Goal: Task Accomplishment & Management: Use online tool/utility

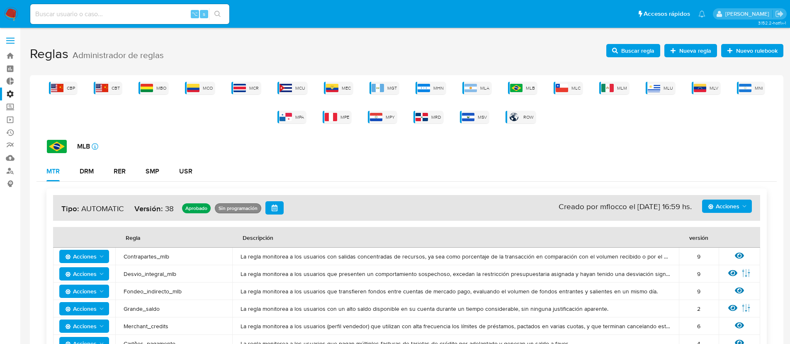
click at [525, 95] on div "CBP CBT MBO MCO MCR MCU MEC MGT MHN MLA MLB MLC MLM MLU MLV MNI MPA MPE MPY MRD…" at bounding box center [406, 102] width 740 height 41
click at [521, 91] on img at bounding box center [516, 88] width 12 height 8
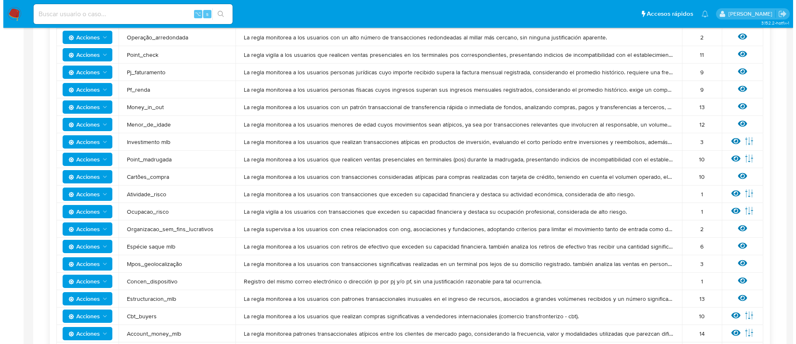
scroll to position [496, 0]
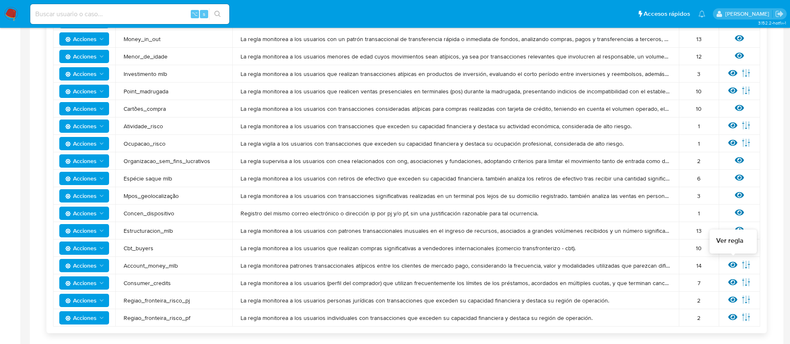
click at [730, 268] on icon at bounding box center [732, 264] width 9 height 9
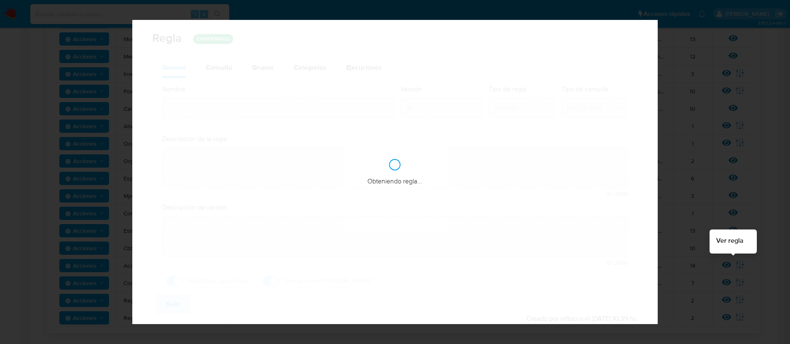
type input "Account_money_mlb"
type textarea "La regla monitorea patrones transaccionales atípicos entre los clientes de merc…"
type textarea "Seguimiento de operaciones que, por su naturaleza, valor y forma habitual, cons…"
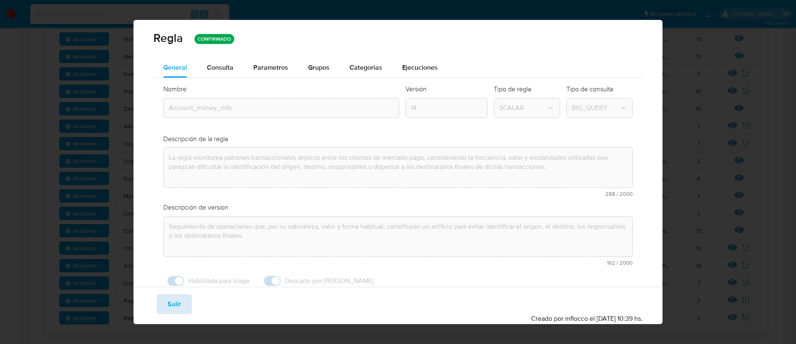
click at [172, 305] on span "Salir" at bounding box center [174, 304] width 14 height 18
type input "1"
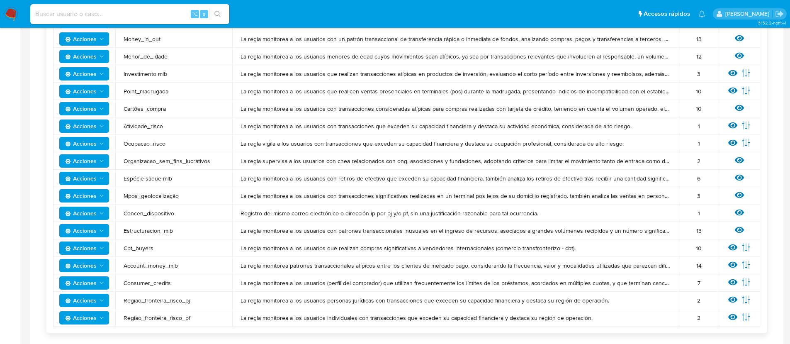
click at [84, 260] on span "Acciones" at bounding box center [81, 265] width 32 height 13
click at [94, 324] on button "Ver historico" at bounding box center [84, 326] width 75 height 20
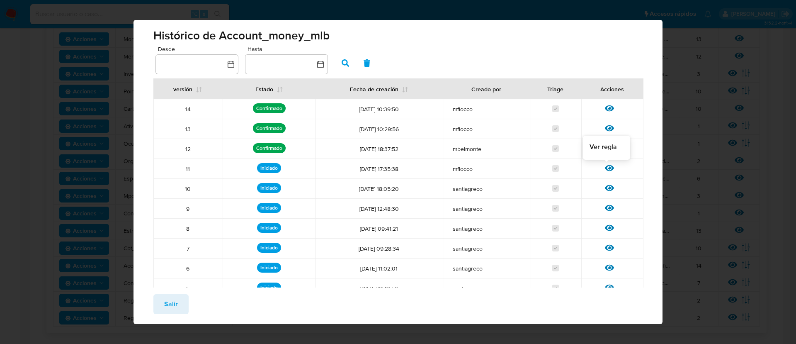
click at [605, 171] on icon at bounding box center [609, 167] width 9 height 9
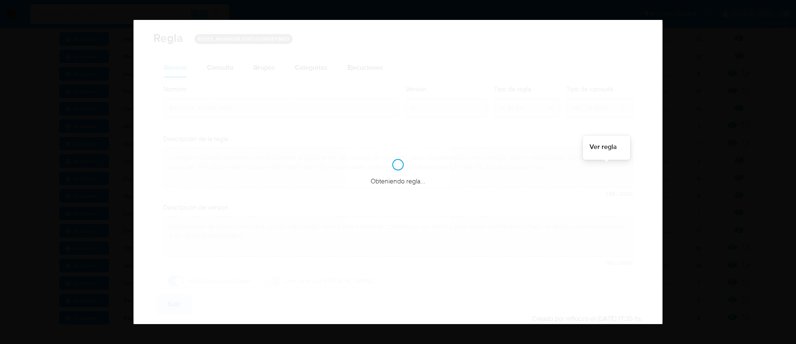
checkbox input "true"
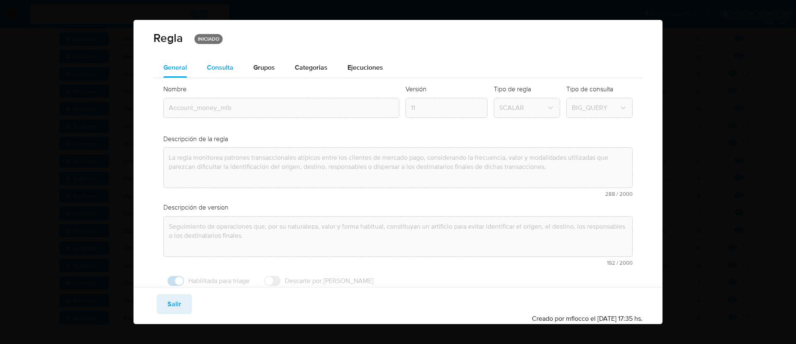
click at [210, 71] on span "Consulta" at bounding box center [220, 68] width 27 height 10
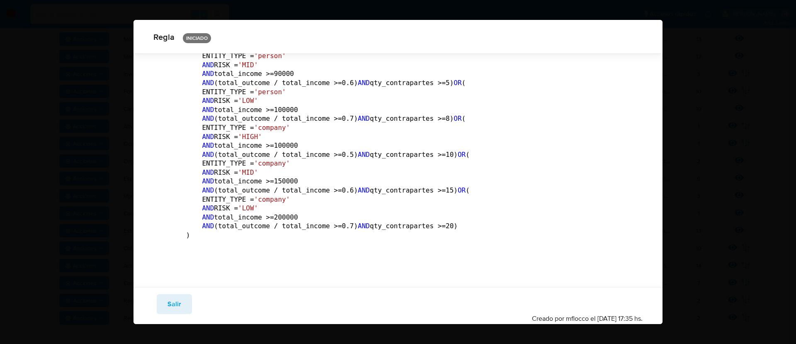
scroll to position [4456, 0]
click at [183, 307] on button "Salir" at bounding box center [174, 304] width 35 height 20
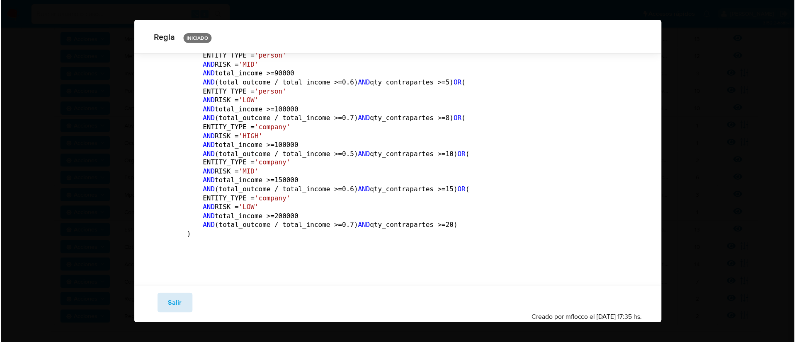
scroll to position [24, 0]
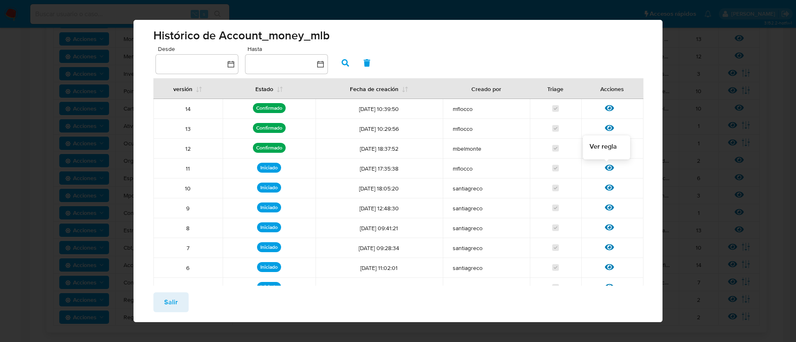
click at [605, 170] on icon at bounding box center [609, 167] width 9 height 9
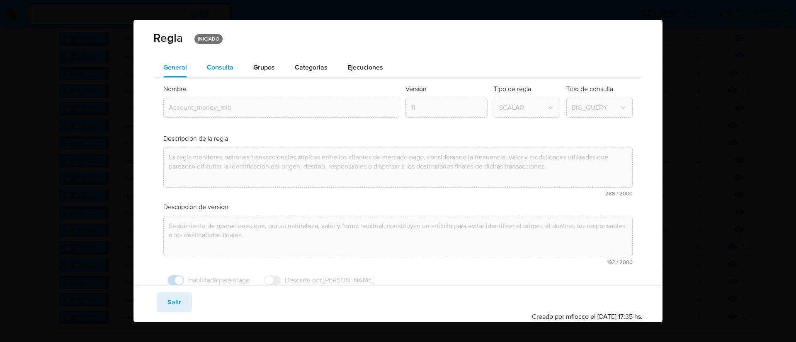
click at [222, 65] on span "Consulta" at bounding box center [220, 68] width 27 height 10
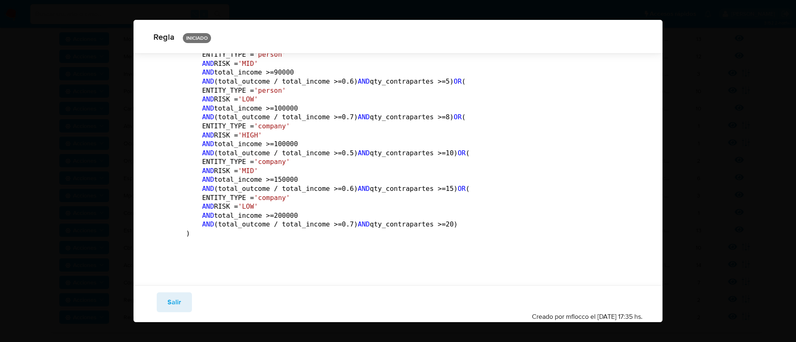
scroll to position [4229, 0]
click at [162, 302] on button "Salir" at bounding box center [174, 303] width 35 height 20
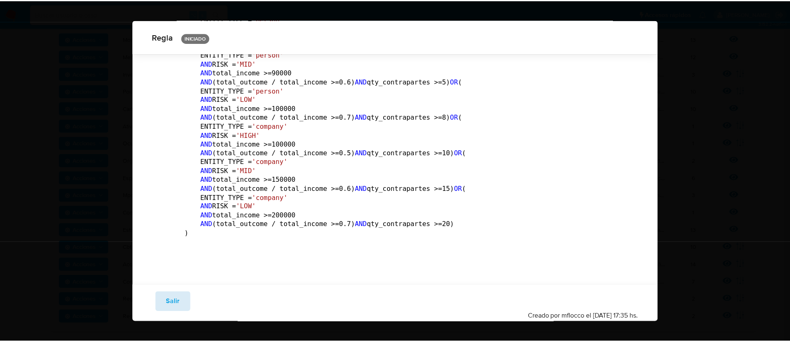
scroll to position [25, 0]
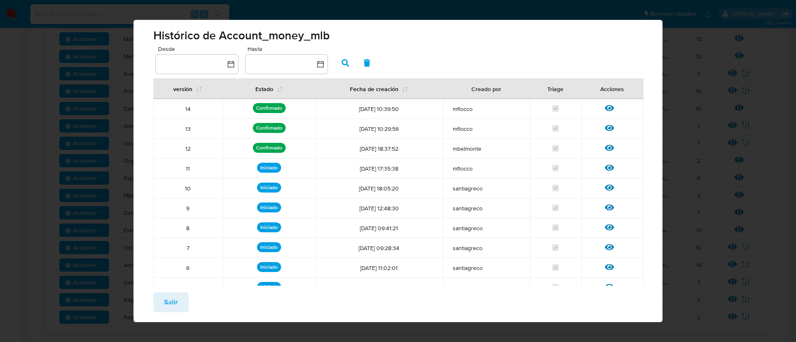
click at [168, 302] on span "Salir" at bounding box center [171, 302] width 14 height 18
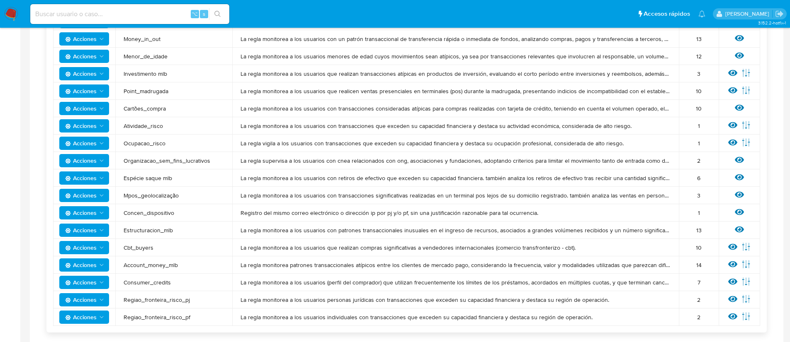
scroll to position [655, 0]
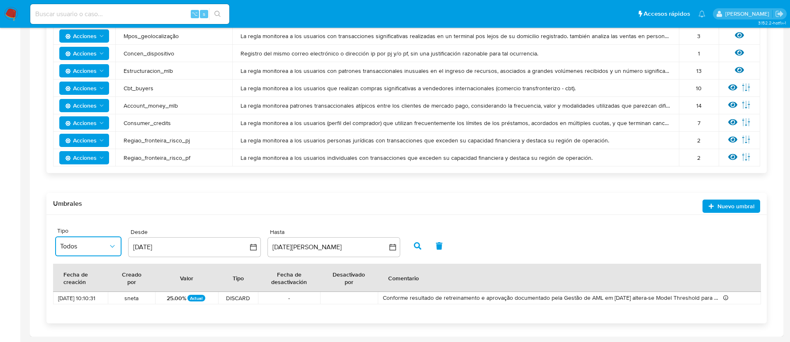
click at [113, 251] on button "Todos" at bounding box center [88, 247] width 66 height 20
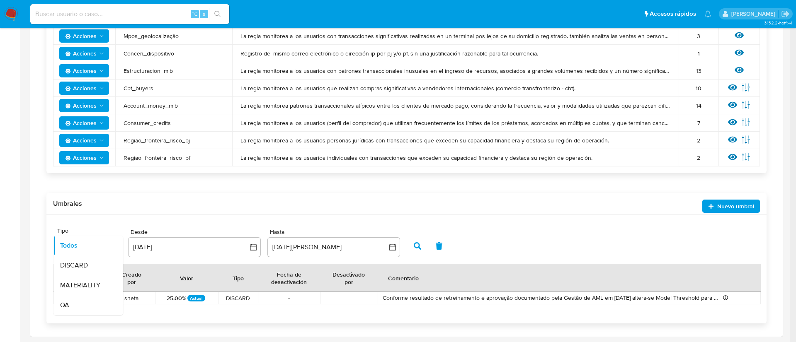
click at [114, 278] on li "MATERIALITY" at bounding box center [86, 286] width 66 height 20
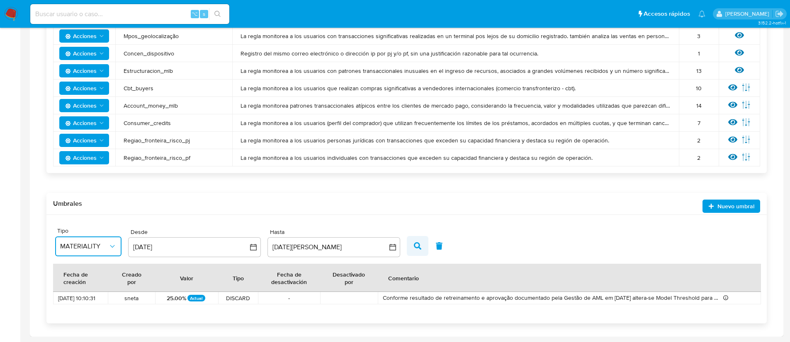
click at [418, 245] on icon "button" at bounding box center [417, 245] width 7 height 7
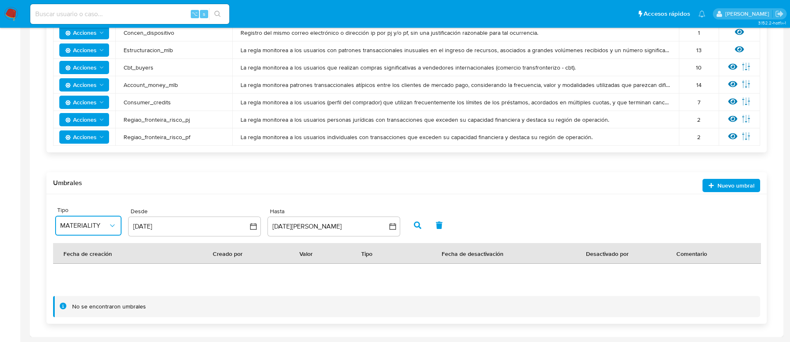
scroll to position [676, 0]
click at [99, 227] on span "MATERIALITY" at bounding box center [84, 225] width 48 height 8
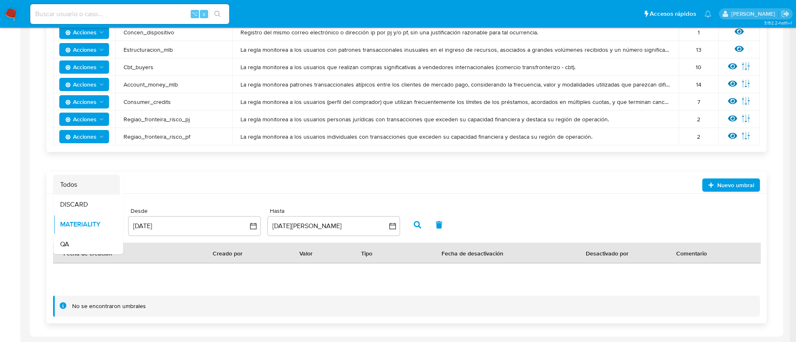
click at [99, 182] on div "Todos" at bounding box center [84, 185] width 48 height 20
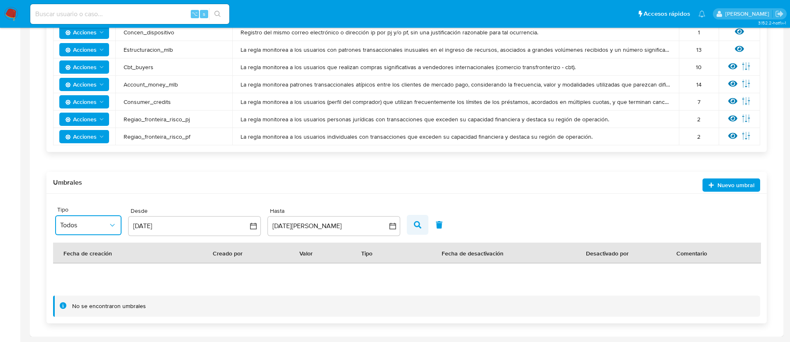
click at [414, 220] on span "button" at bounding box center [417, 225] width 7 height 14
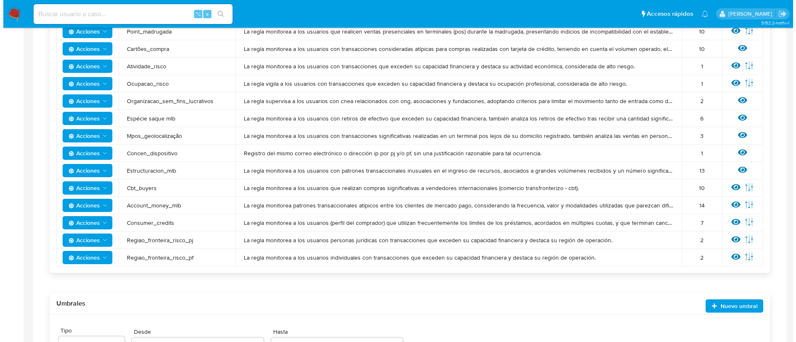
scroll to position [553, 0]
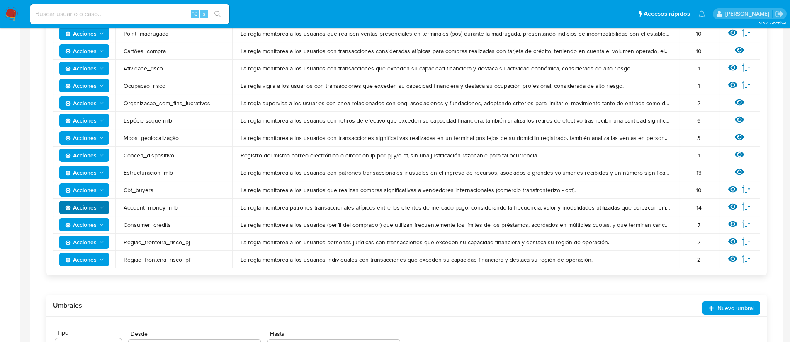
click at [102, 210] on icon "Acciones" at bounding box center [101, 207] width 7 height 7
click at [95, 267] on button "Ver historico" at bounding box center [84, 268] width 75 height 20
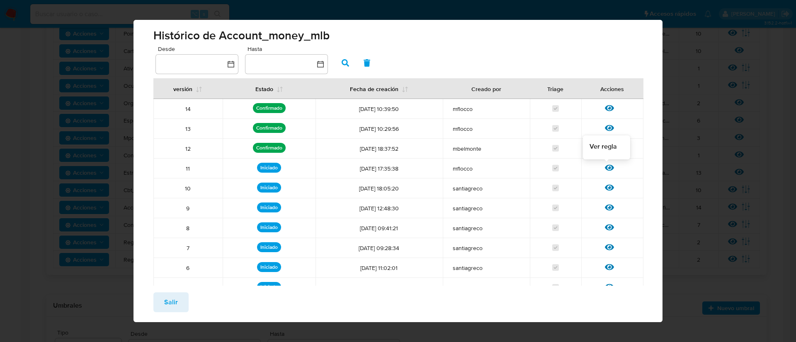
click at [605, 166] on icon at bounding box center [609, 168] width 9 height 6
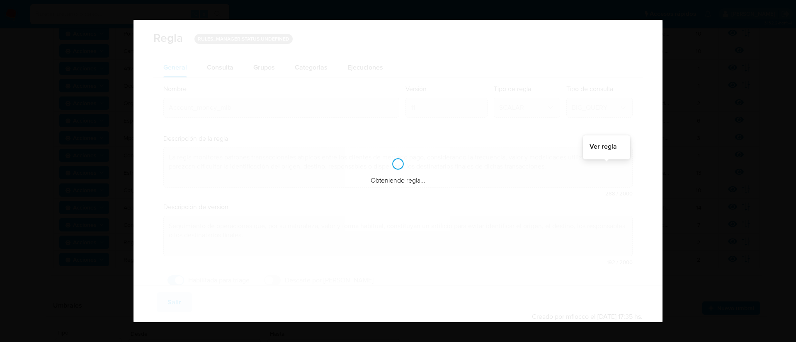
checkbox input "true"
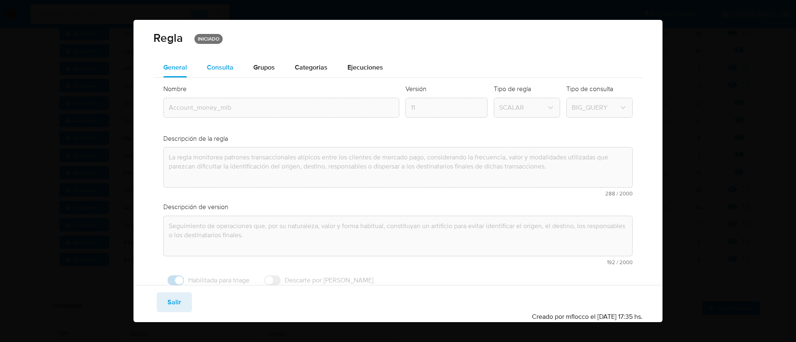
click at [220, 68] on span "Consulta" at bounding box center [220, 68] width 27 height 10
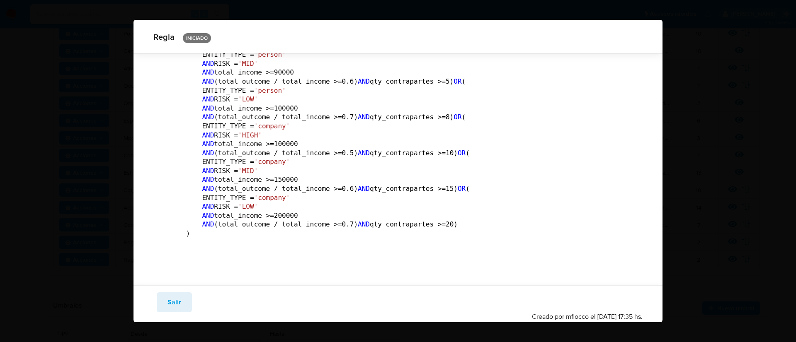
scroll to position [3979, 0]
click at [167, 302] on span "Salir" at bounding box center [174, 302] width 14 height 18
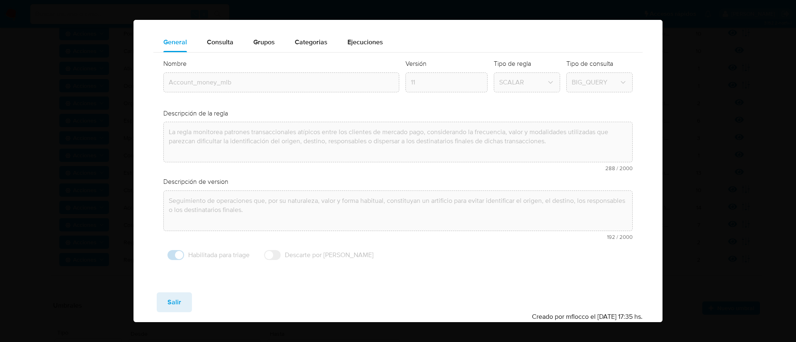
scroll to position [25, 0]
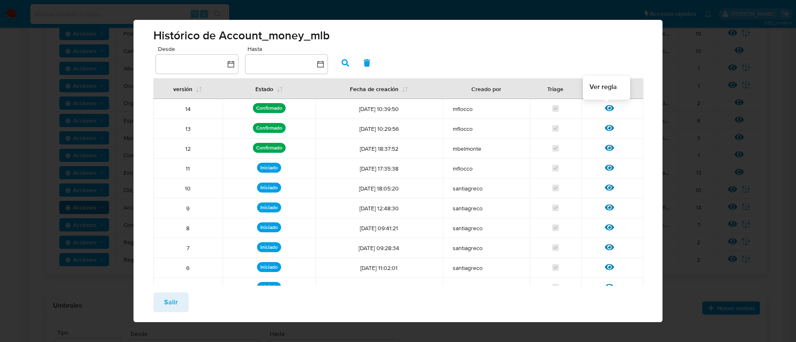
click at [605, 105] on icon at bounding box center [609, 108] width 9 height 9
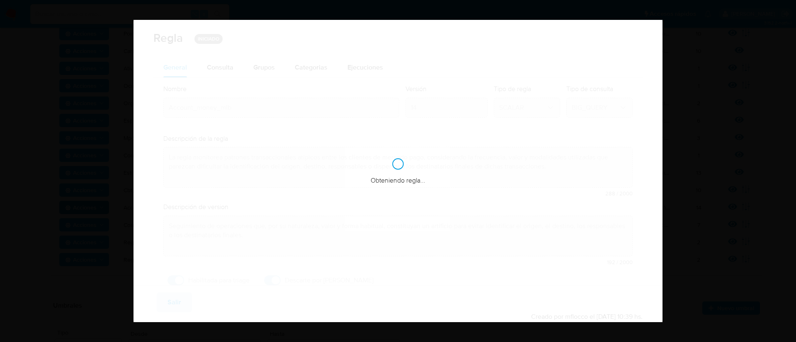
checkbox input "true"
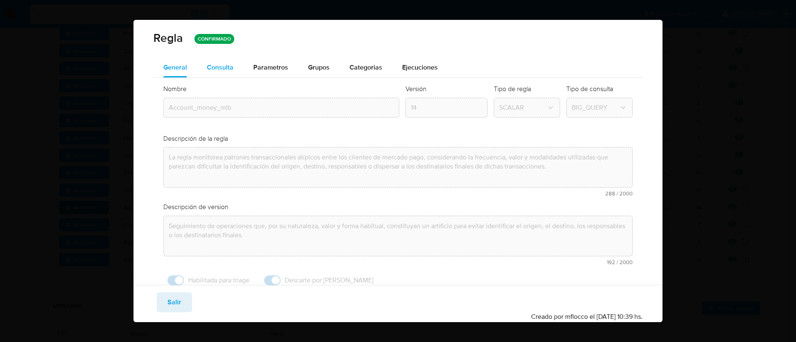
click at [208, 70] on span "Consulta" at bounding box center [220, 68] width 27 height 10
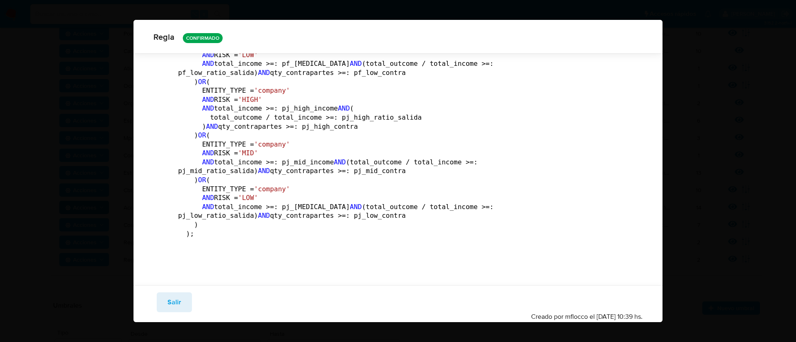
scroll to position [4917, 0]
click at [168, 308] on span "Salir" at bounding box center [174, 302] width 14 height 18
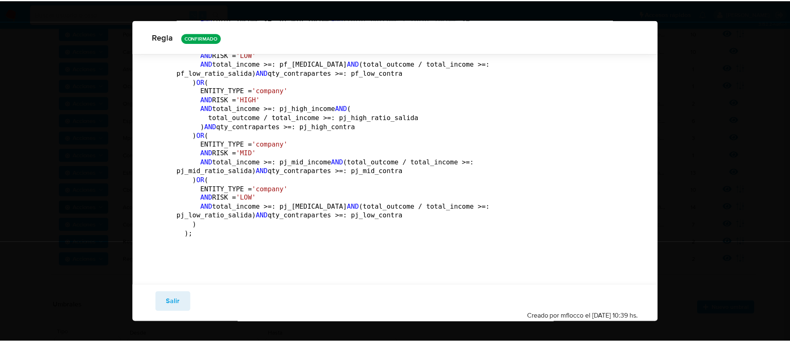
scroll to position [25, 0]
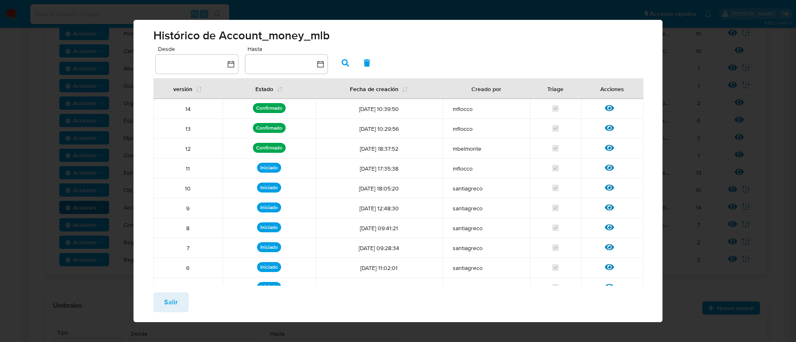
click at [170, 304] on span "Salir" at bounding box center [171, 302] width 14 height 18
